Goal: Transaction & Acquisition: Purchase product/service

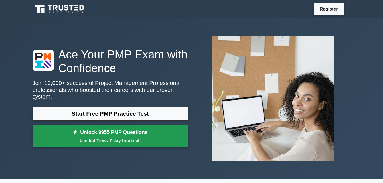
click at [111, 129] on link "Unlock 9955 PMP Questions Limited Time: 7-day free trial!" at bounding box center [110, 136] width 156 height 23
